Goal: Find specific page/section: Find specific page/section

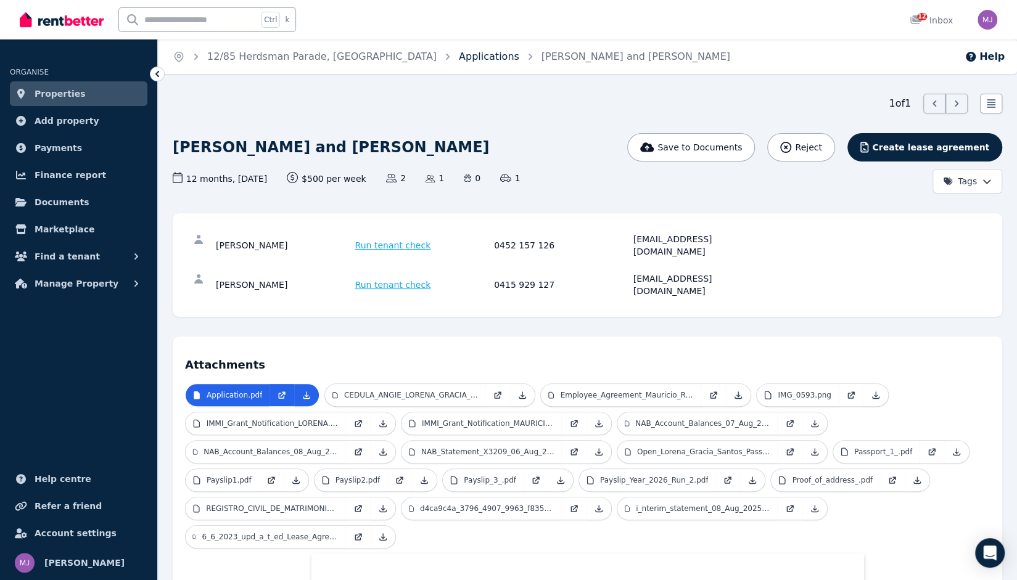
click at [459, 59] on link "Applications" at bounding box center [489, 57] width 60 height 12
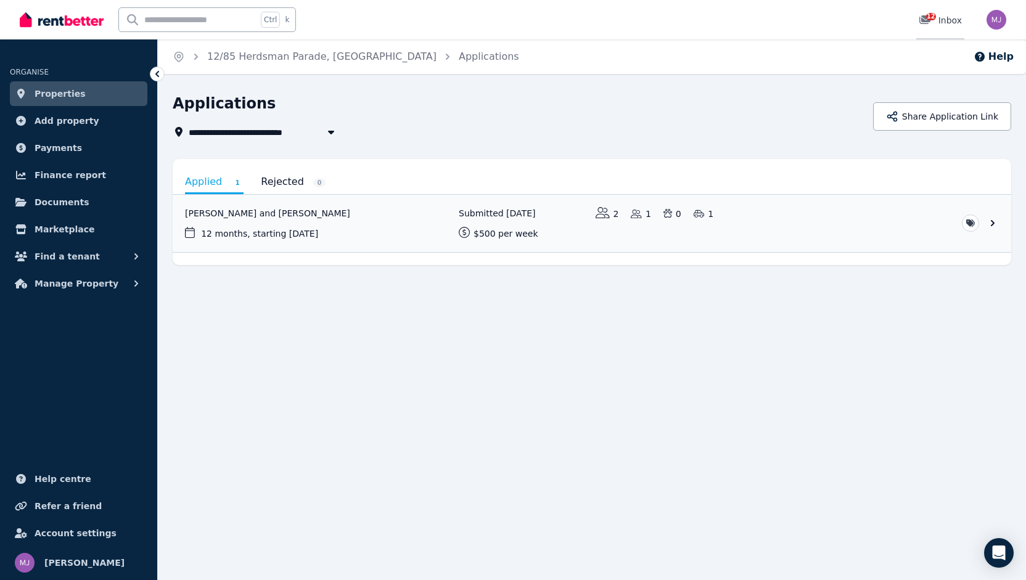
click at [936, 23] on div "12" at bounding box center [929, 20] width 20 height 12
